Goal: Check status: Check status

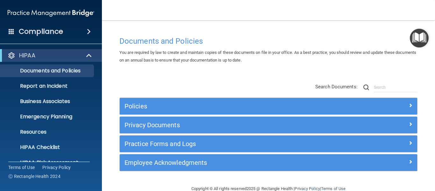
scroll to position [13, 0]
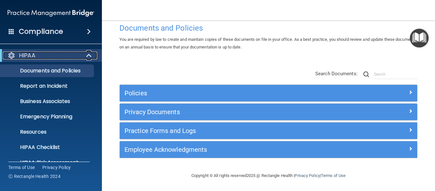
click at [90, 54] on span at bounding box center [89, 56] width 5 height 8
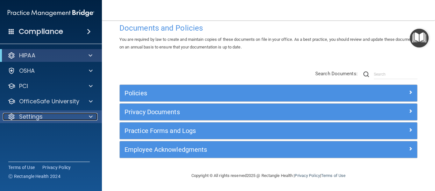
click at [96, 120] on div at bounding box center [90, 117] width 16 height 8
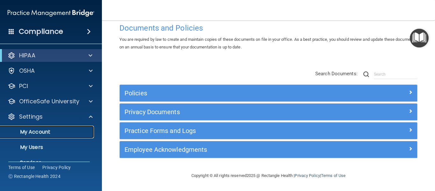
click at [42, 133] on p "My Account" at bounding box center [47, 132] width 87 height 6
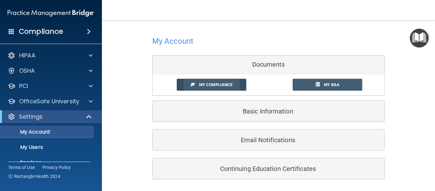
click at [199, 82] on link "My Compliance" at bounding box center [212, 85] width 70 height 12
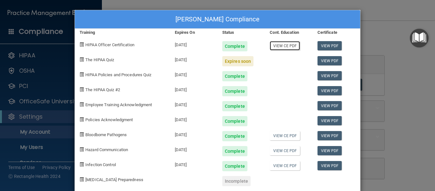
click at [281, 42] on link "View CE PDF" at bounding box center [285, 45] width 30 height 9
click at [324, 46] on link "View PDF" at bounding box center [330, 45] width 25 height 9
click at [382, 17] on div "[PERSON_NAME] Compliance Training Expires On Status Cont. Education Certificate…" at bounding box center [217, 95] width 435 height 191
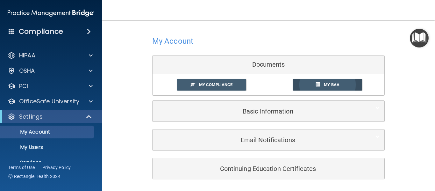
click at [320, 81] on link "My BAA" at bounding box center [328, 85] width 70 height 12
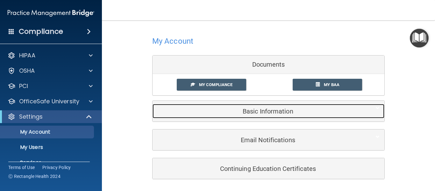
click at [253, 114] on h5 "Basic Information" at bounding box center [258, 111] width 203 height 7
